Goal: Information Seeking & Learning: Learn about a topic

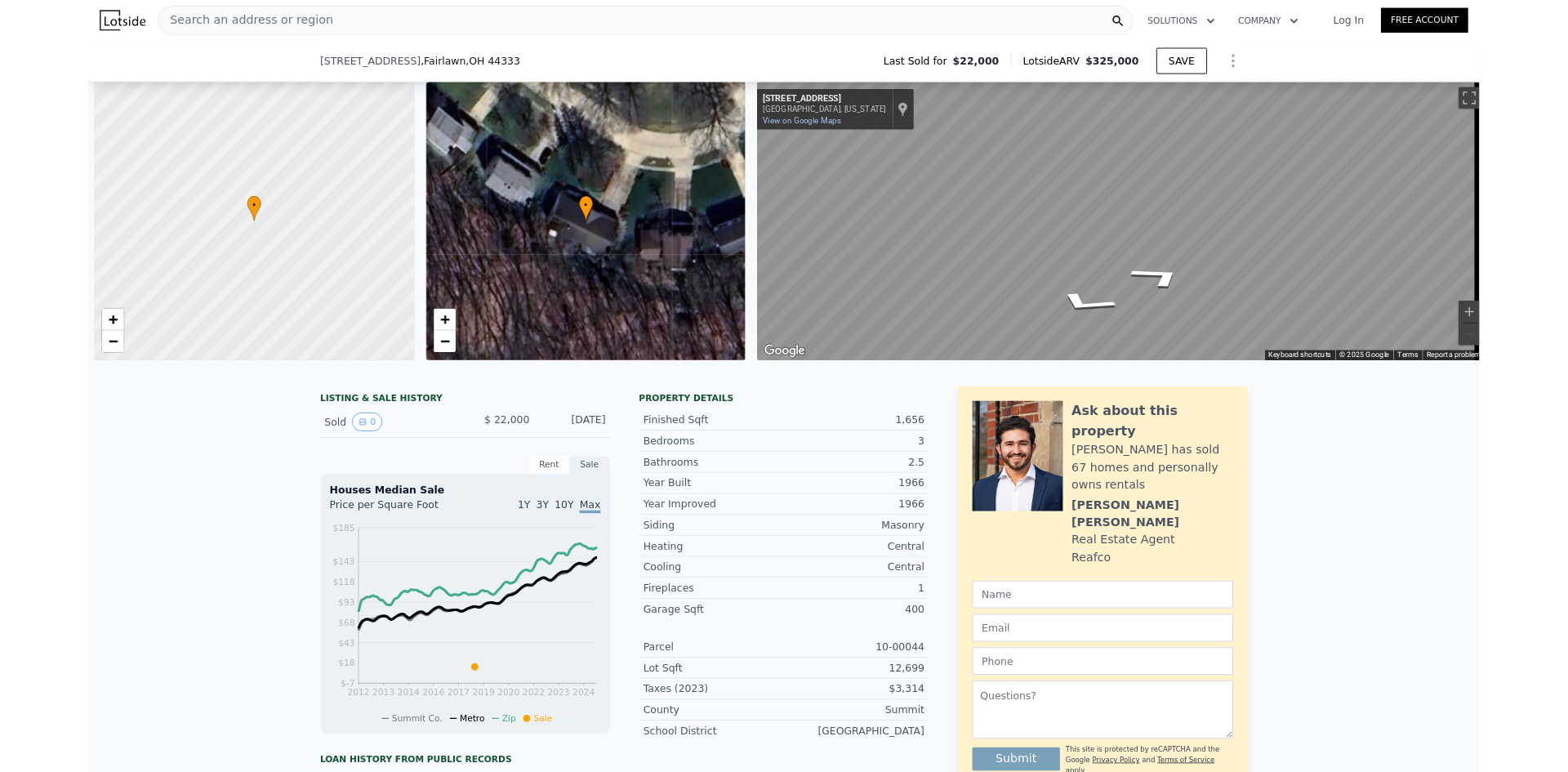
scroll to position [0, 7]
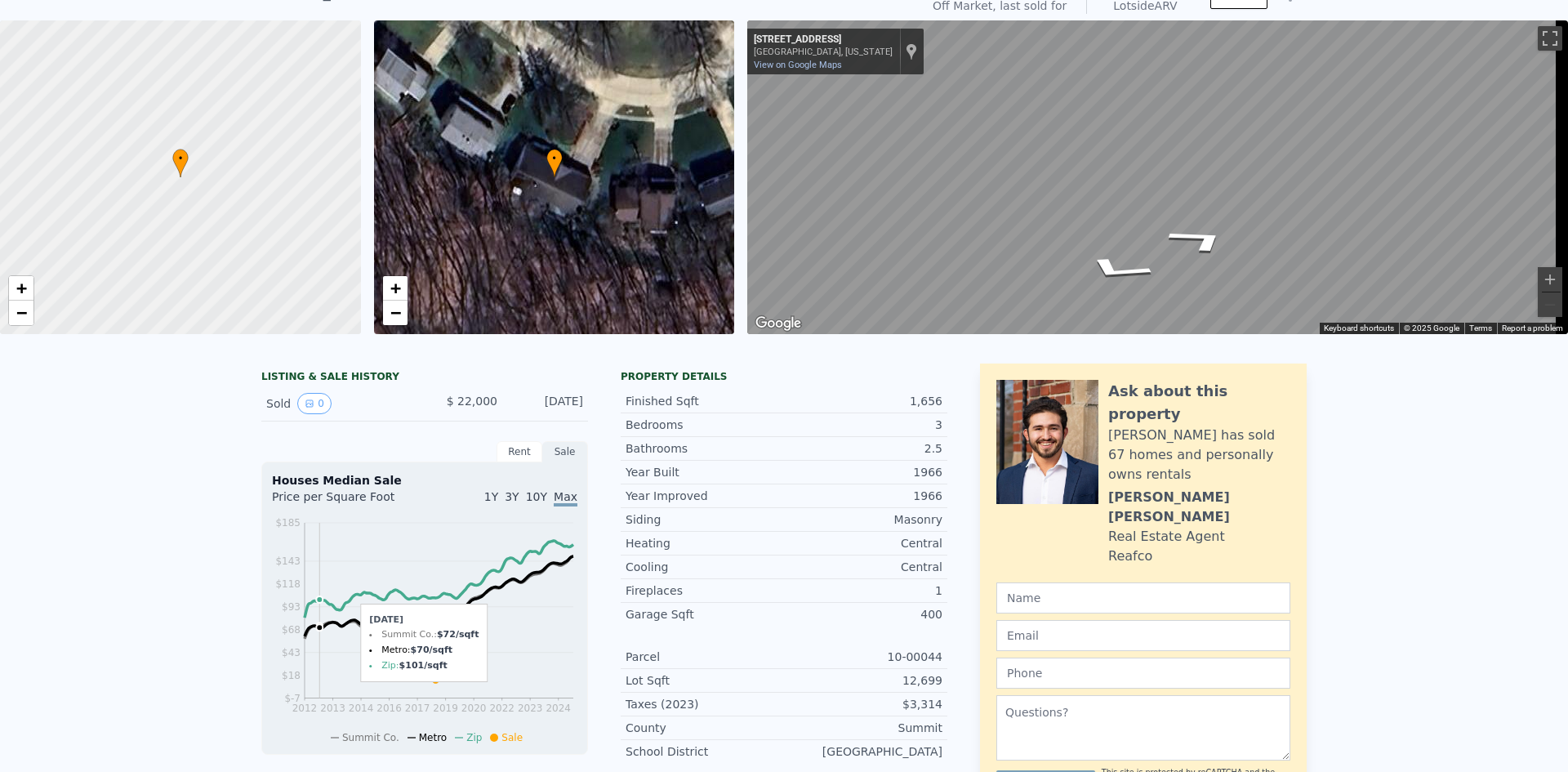
scroll to position [0, 0]
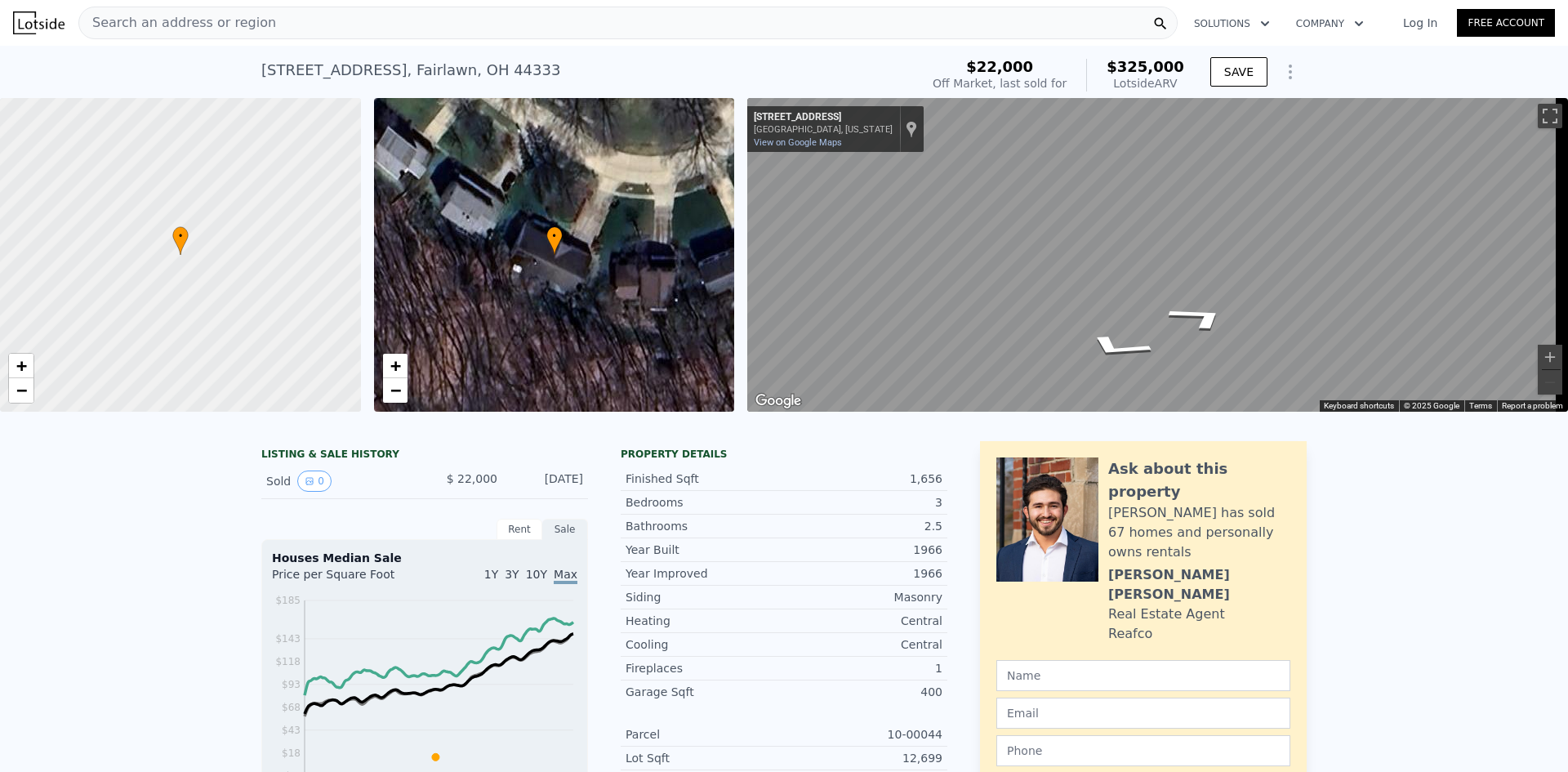
click at [475, 16] on div "Search an address or region" at bounding box center [628, 23] width 1099 height 33
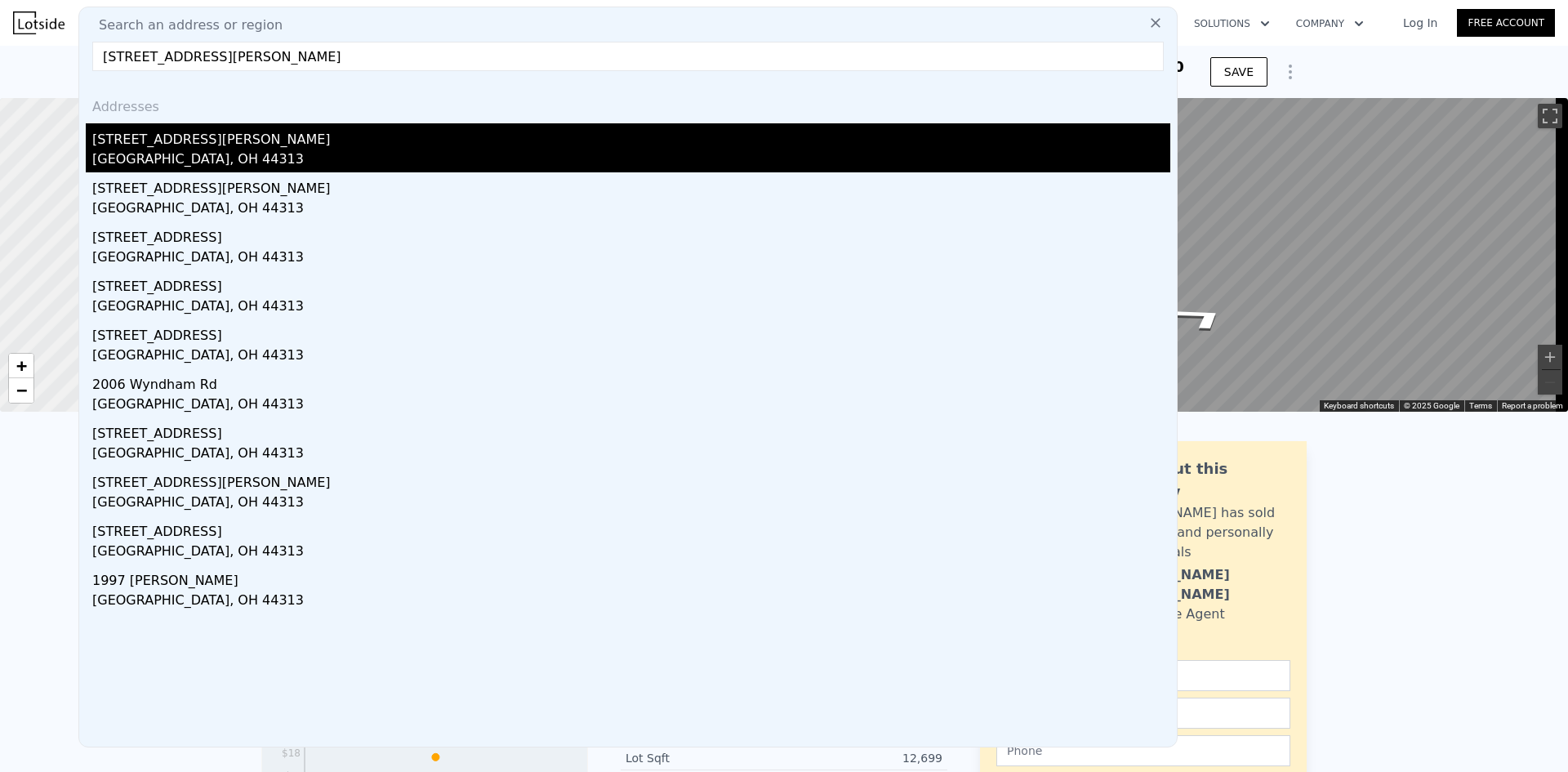
type input "[STREET_ADDRESS][PERSON_NAME]"
click at [113, 166] on div "[GEOGRAPHIC_DATA], OH 44313" at bounding box center [632, 161] width 1078 height 23
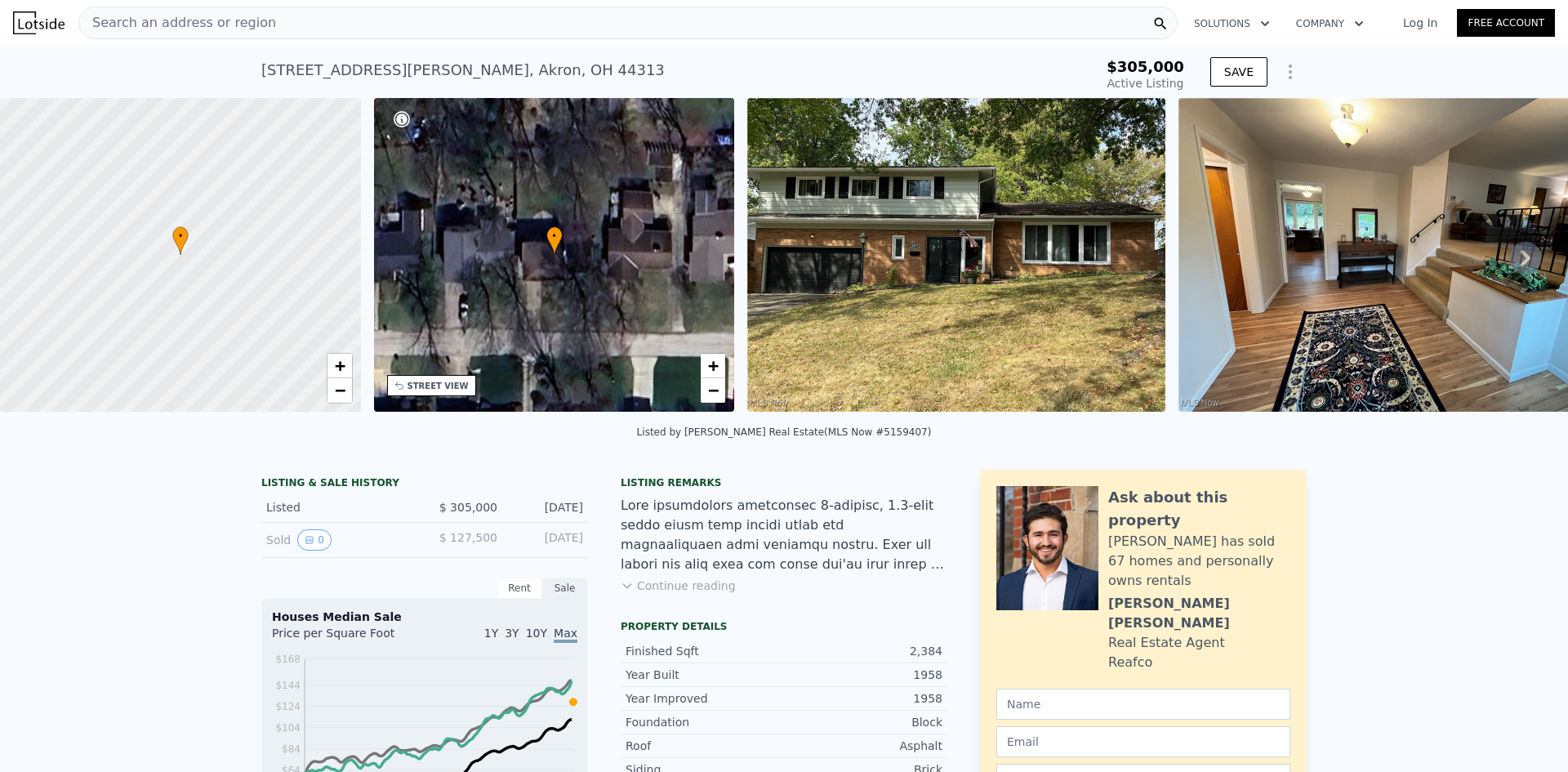
click at [927, 355] on img at bounding box center [955, 254] width 418 height 314
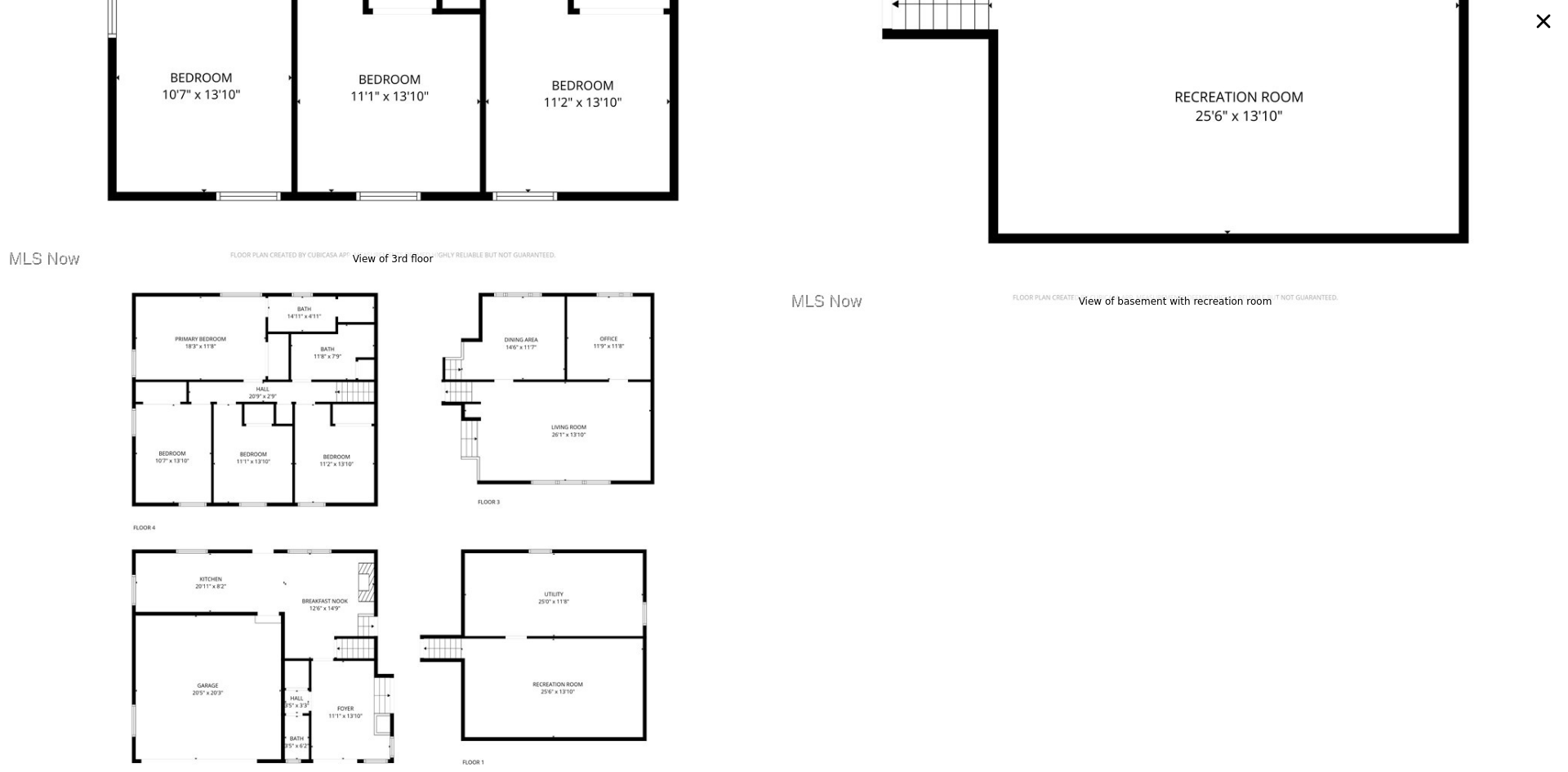
scroll to position [9718, 0]
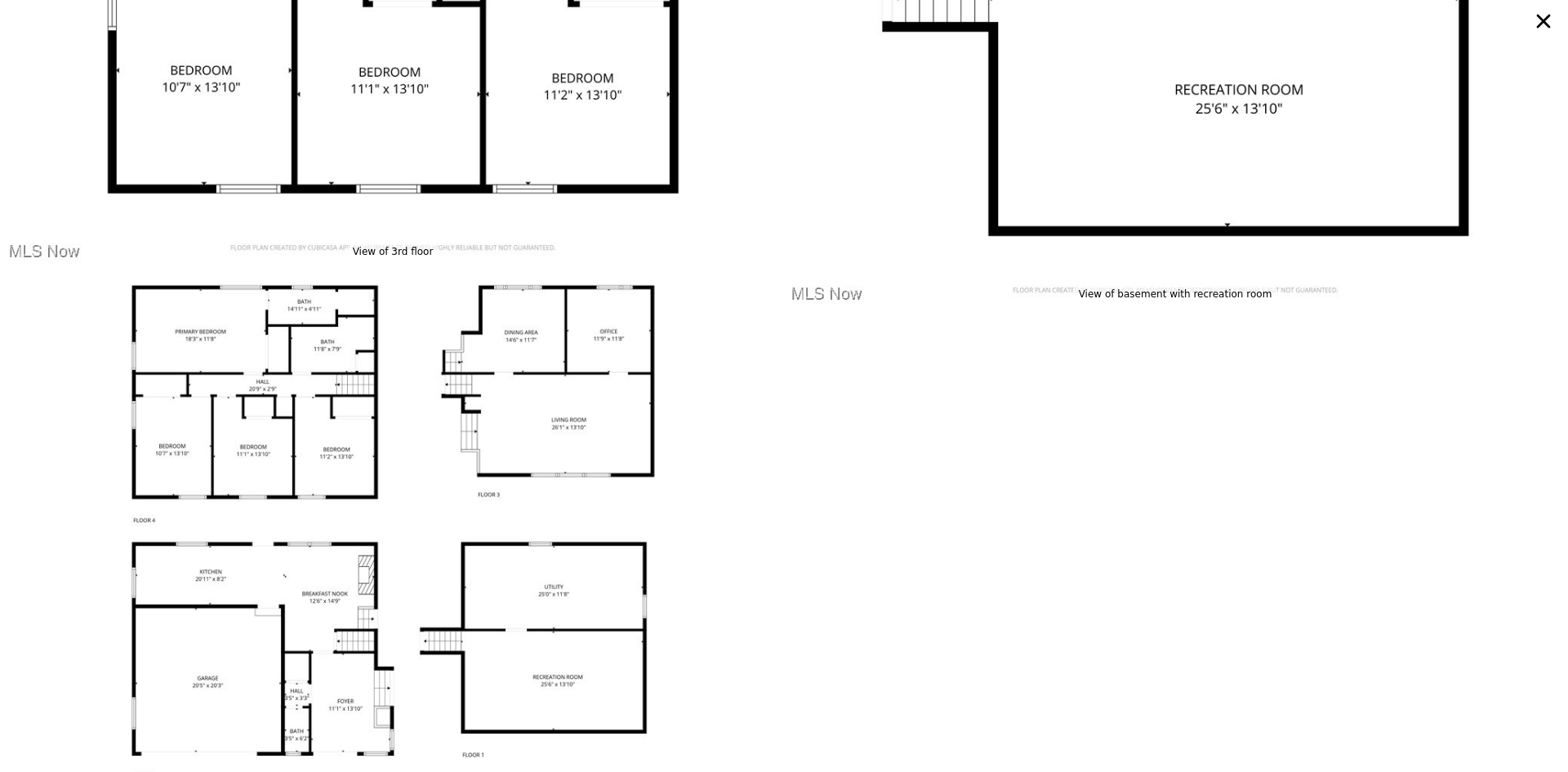
click at [1540, 22] on icon at bounding box center [1543, 21] width 29 height 29
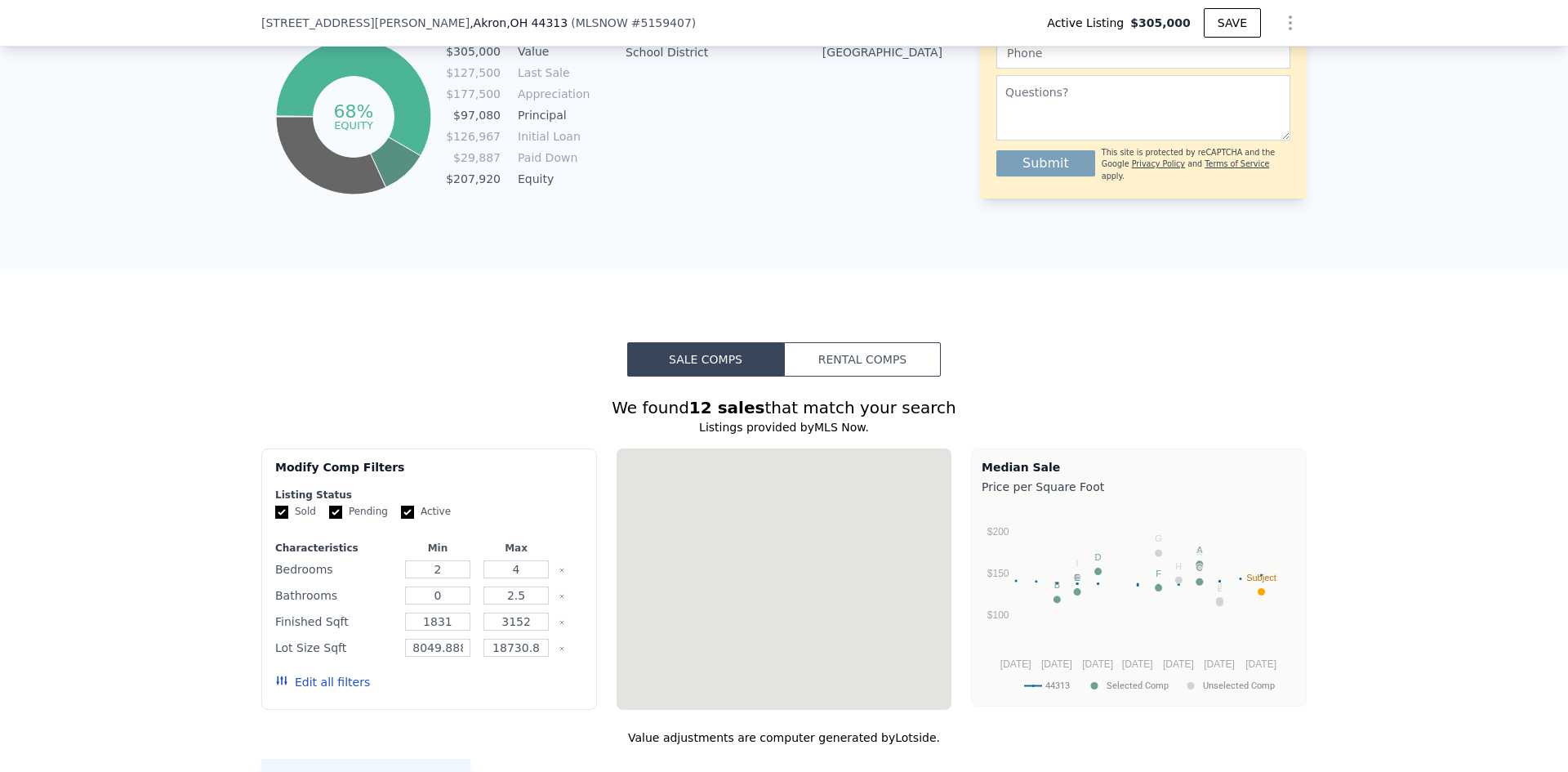
scroll to position [974, 0]
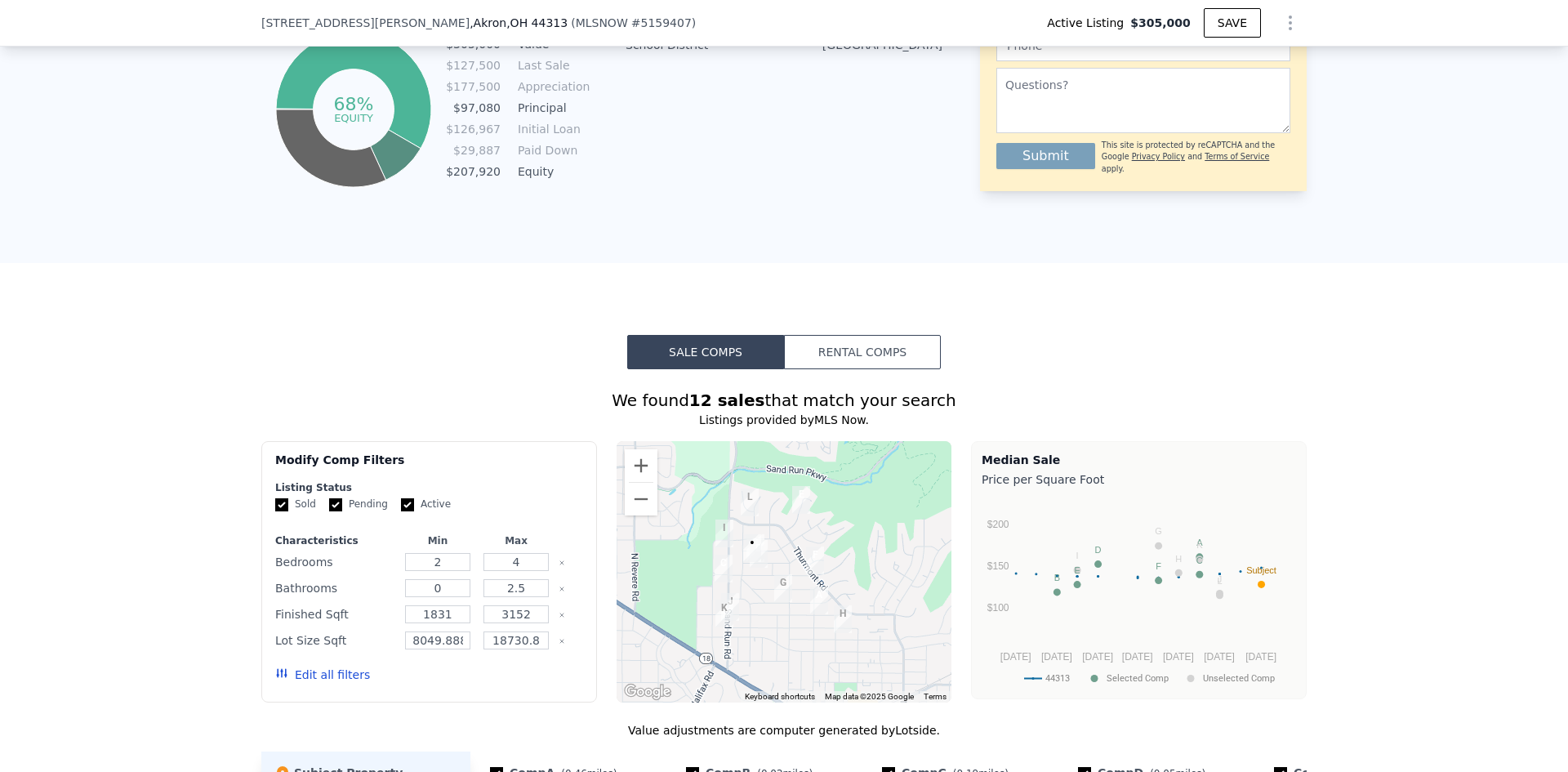
click at [620, 19] on div "[STREET_ADDRESS][PERSON_NAME] ( MLSNOW # 5159407 ) Active Listing $305,000 SAVE" at bounding box center [784, 22] width 1045 height 45
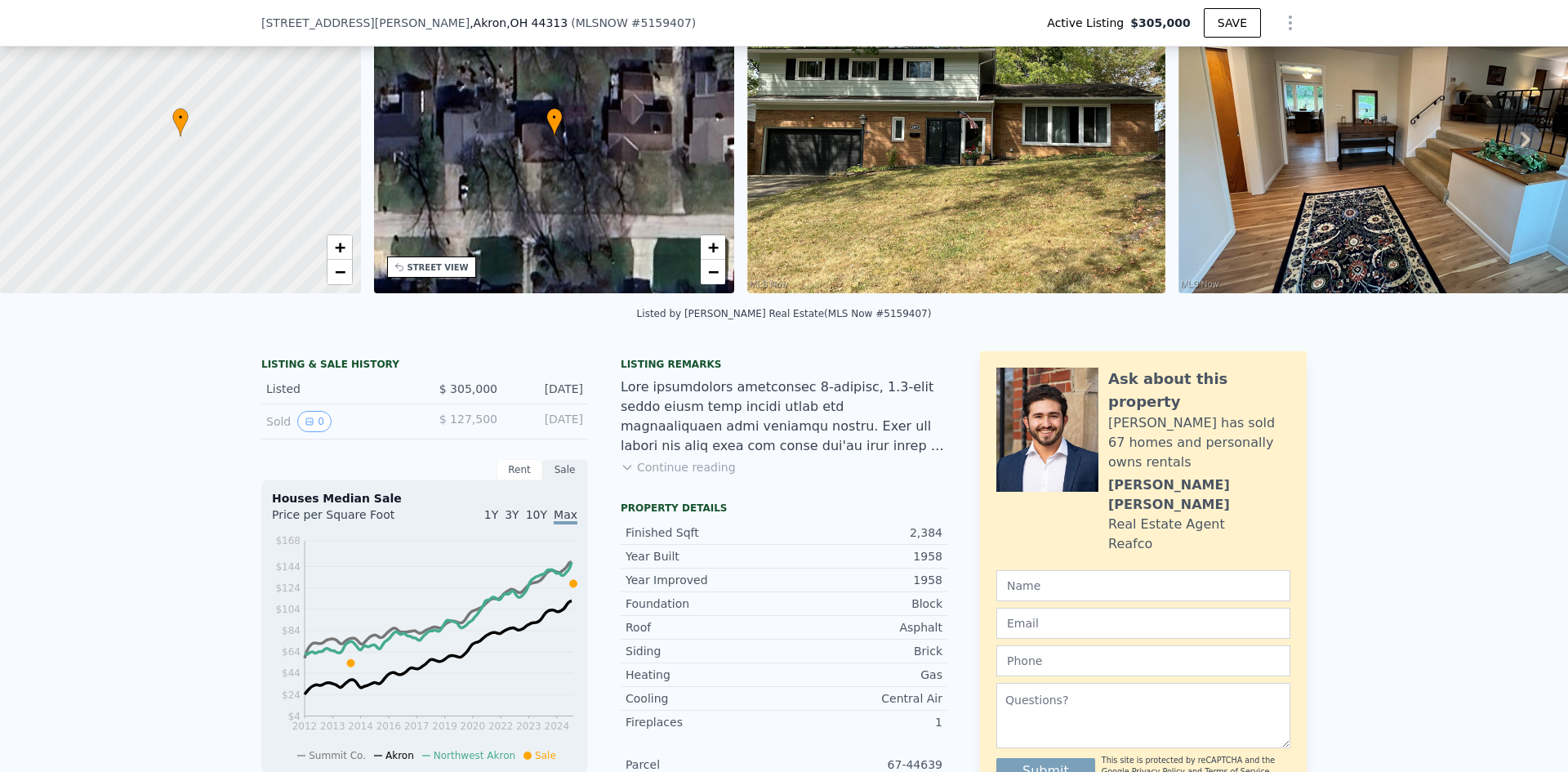
scroll to position [0, 0]
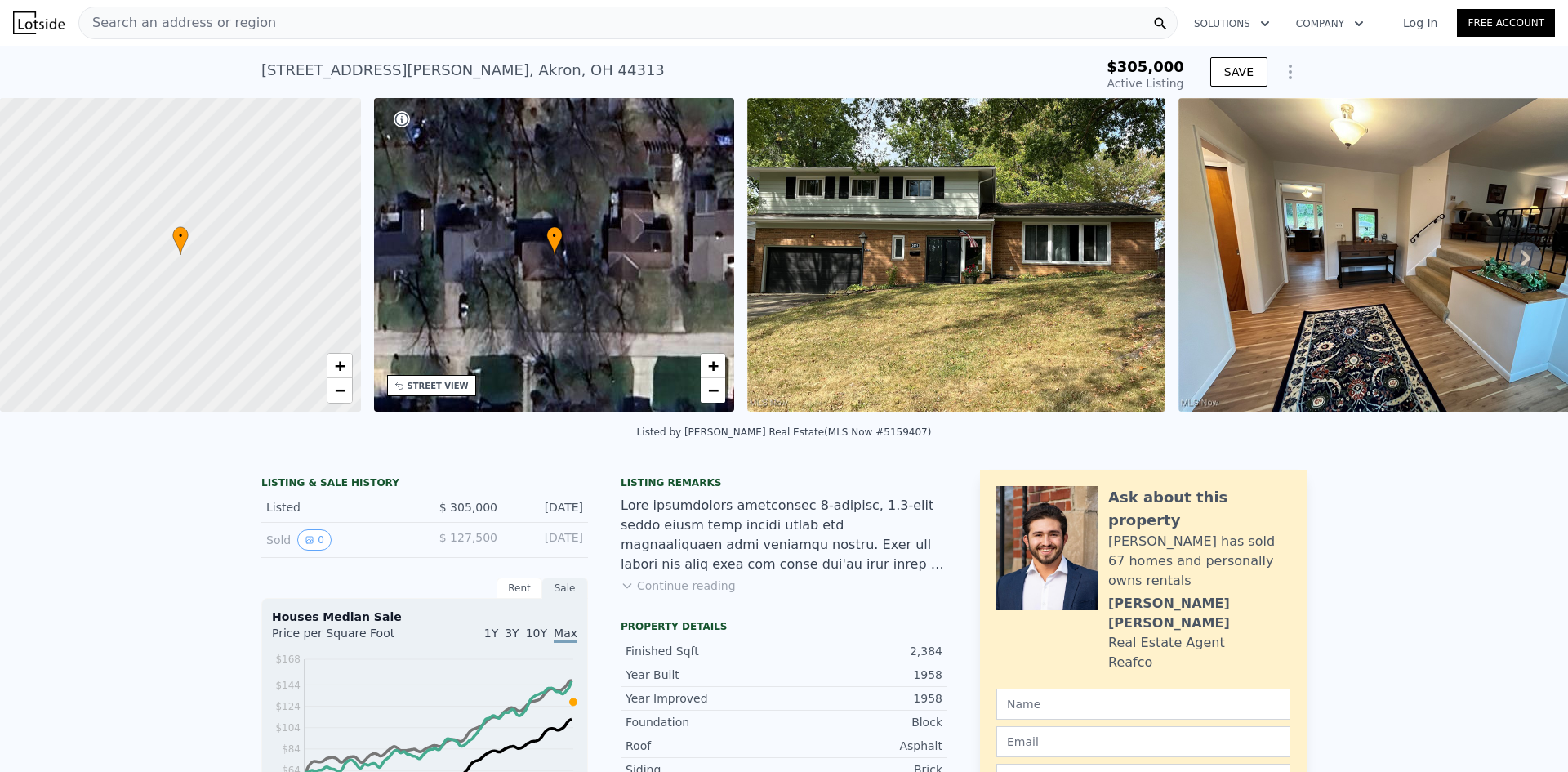
click at [222, 16] on span "Search an address or region" at bounding box center [178, 23] width 197 height 19
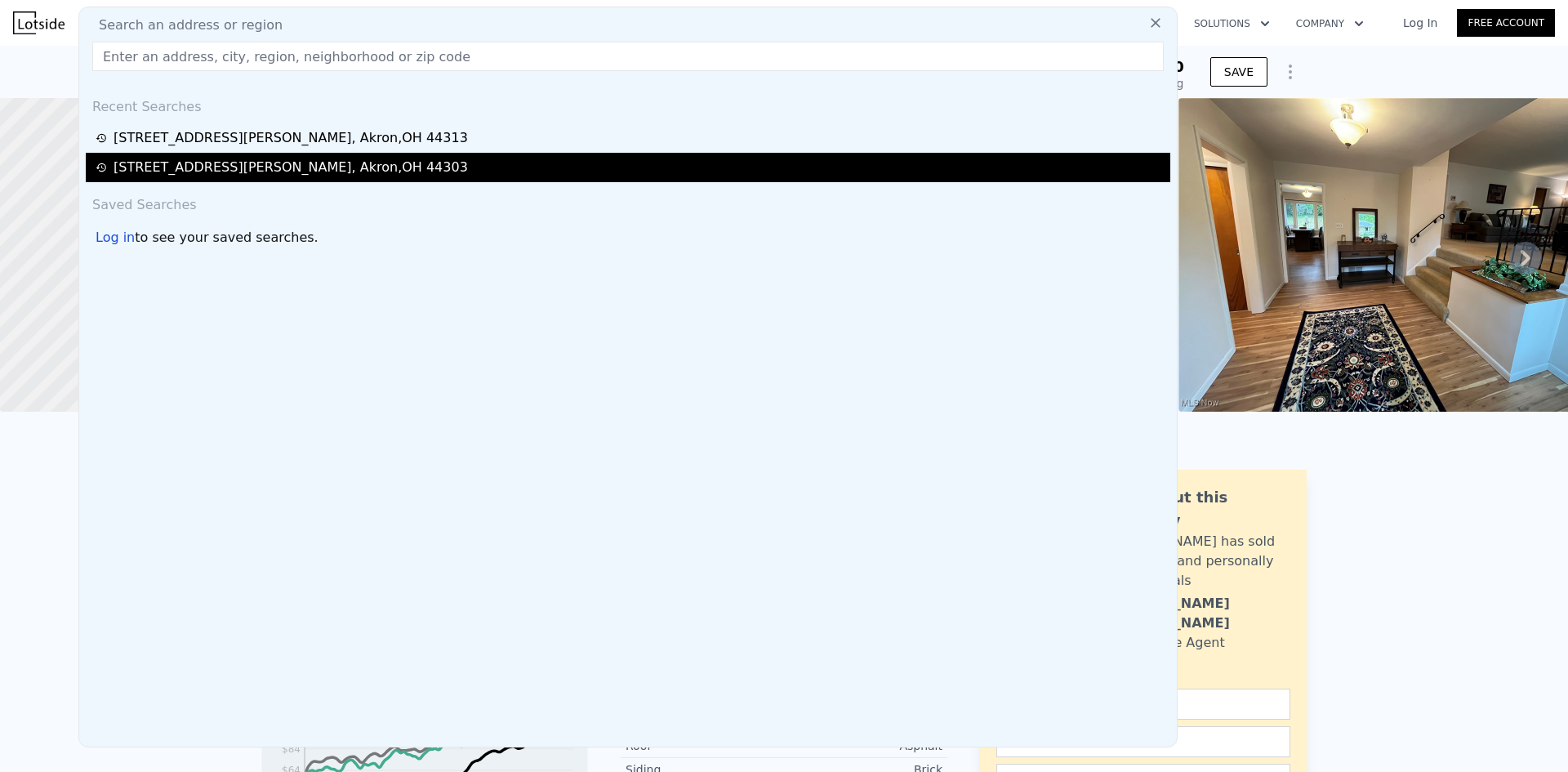
click at [191, 171] on div "[STREET_ADDRESS][PERSON_NAME]" at bounding box center [290, 167] width 355 height 19
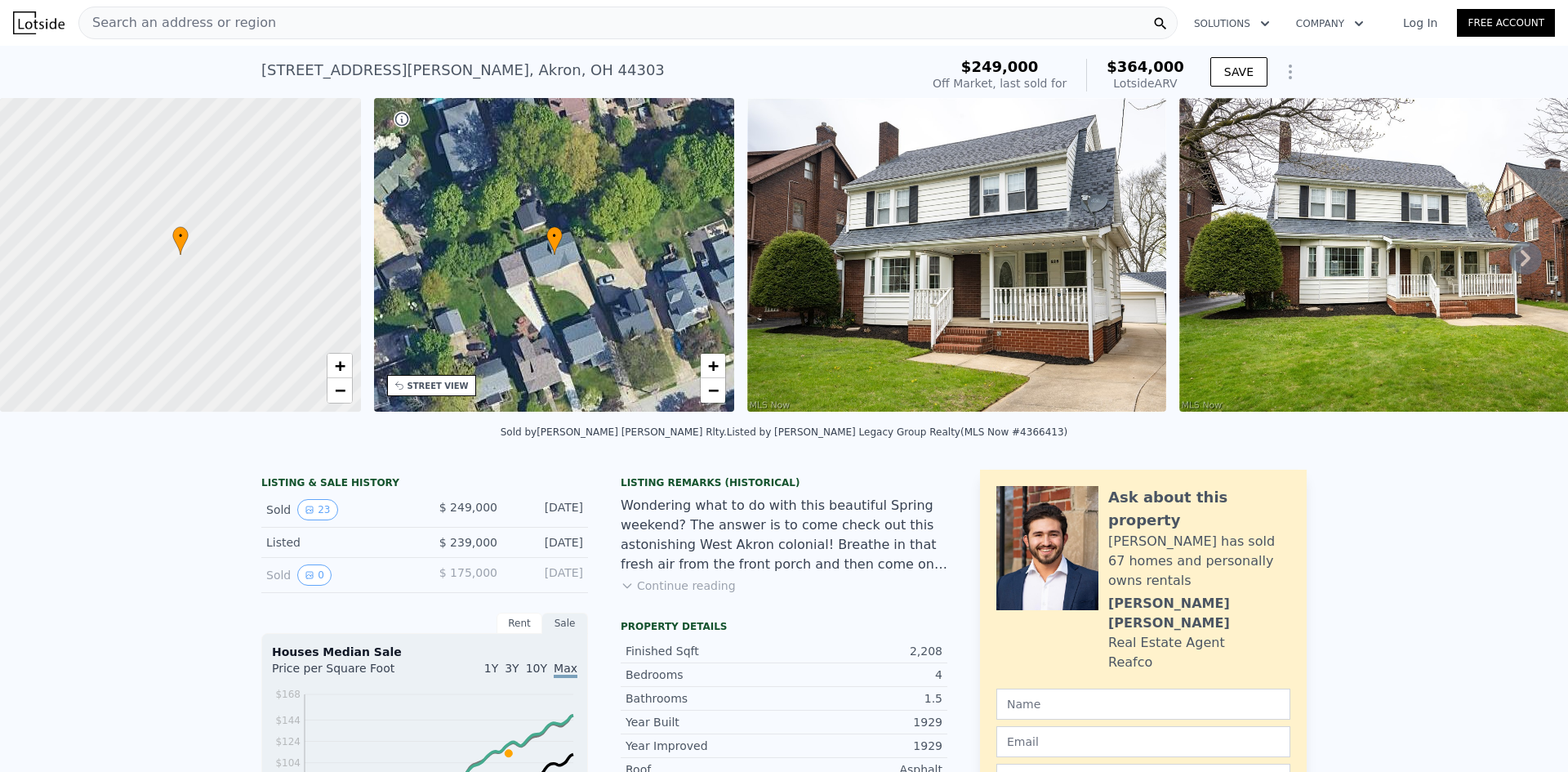
type input "2"
type input "1831"
type input "3152"
type input "8049.888"
type input "18730.8"
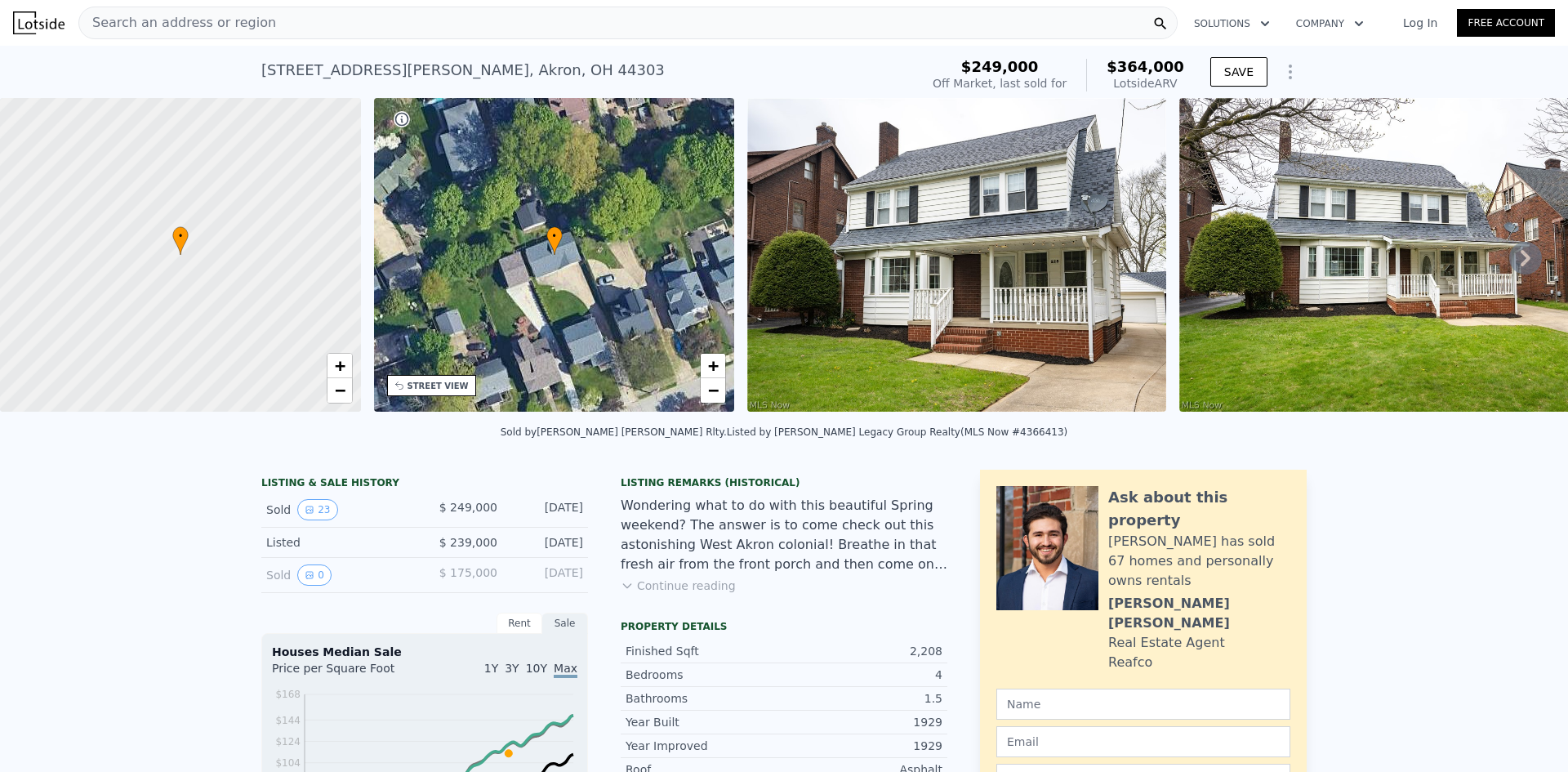
type input "$ 332,000"
type input "-$ 12,323"
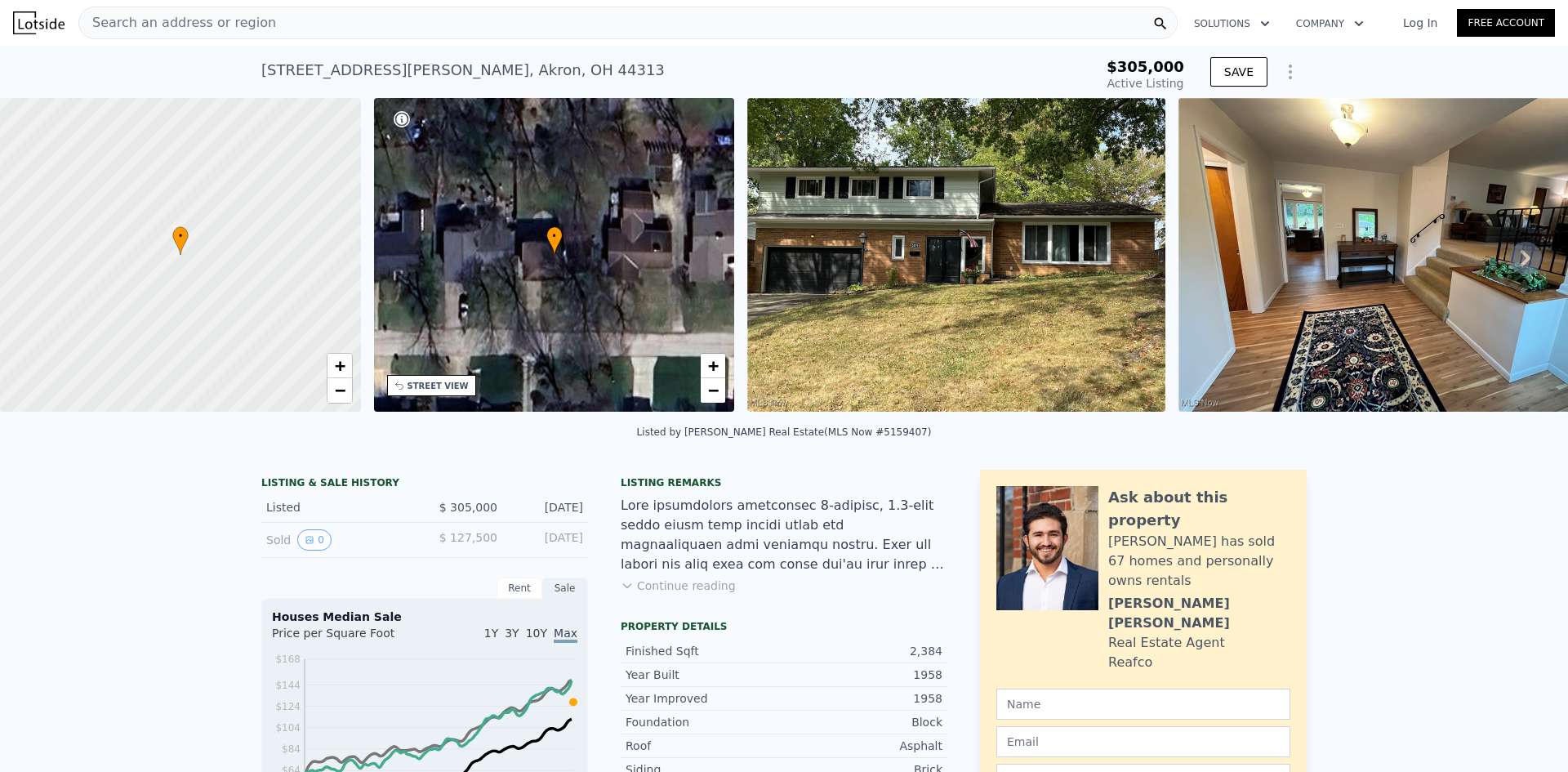
click at [498, 20] on div "Search an address or region" at bounding box center [628, 23] width 1099 height 33
